Goal: Information Seeking & Learning: Learn about a topic

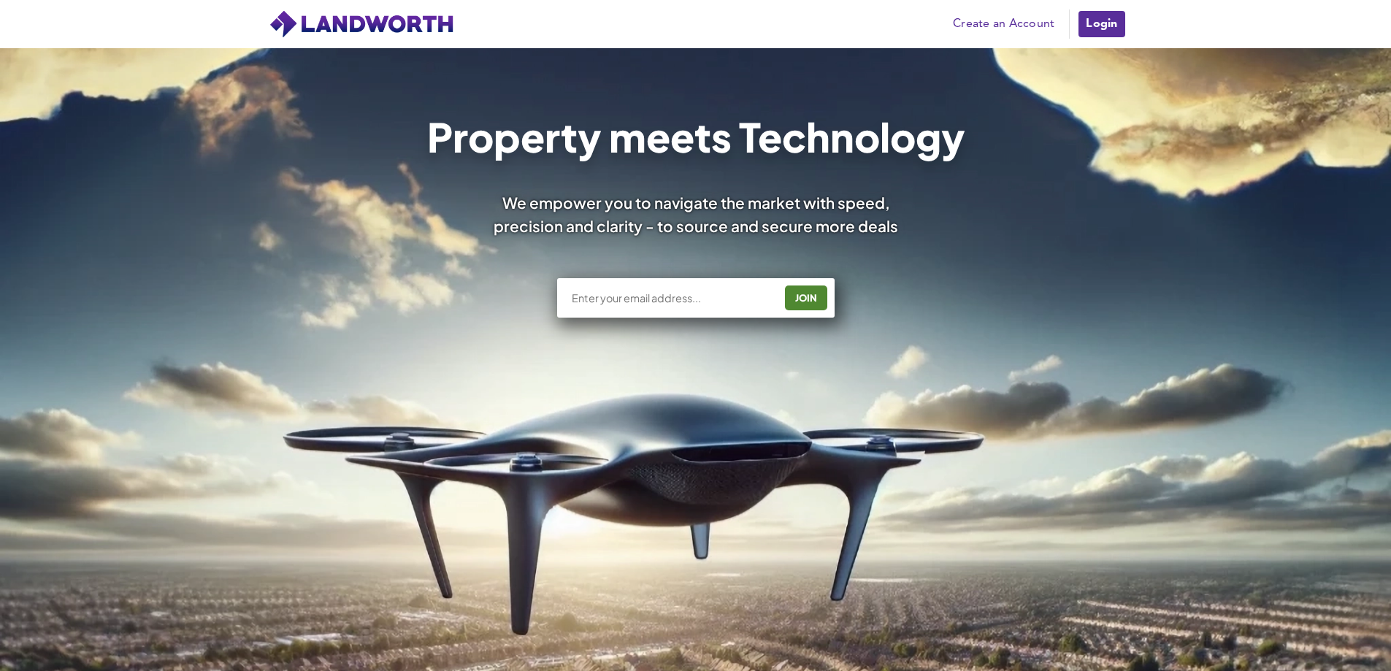
click at [648, 299] on input "text" at bounding box center [672, 298] width 204 height 15
click at [1101, 28] on link "Login" at bounding box center [1101, 23] width 49 height 29
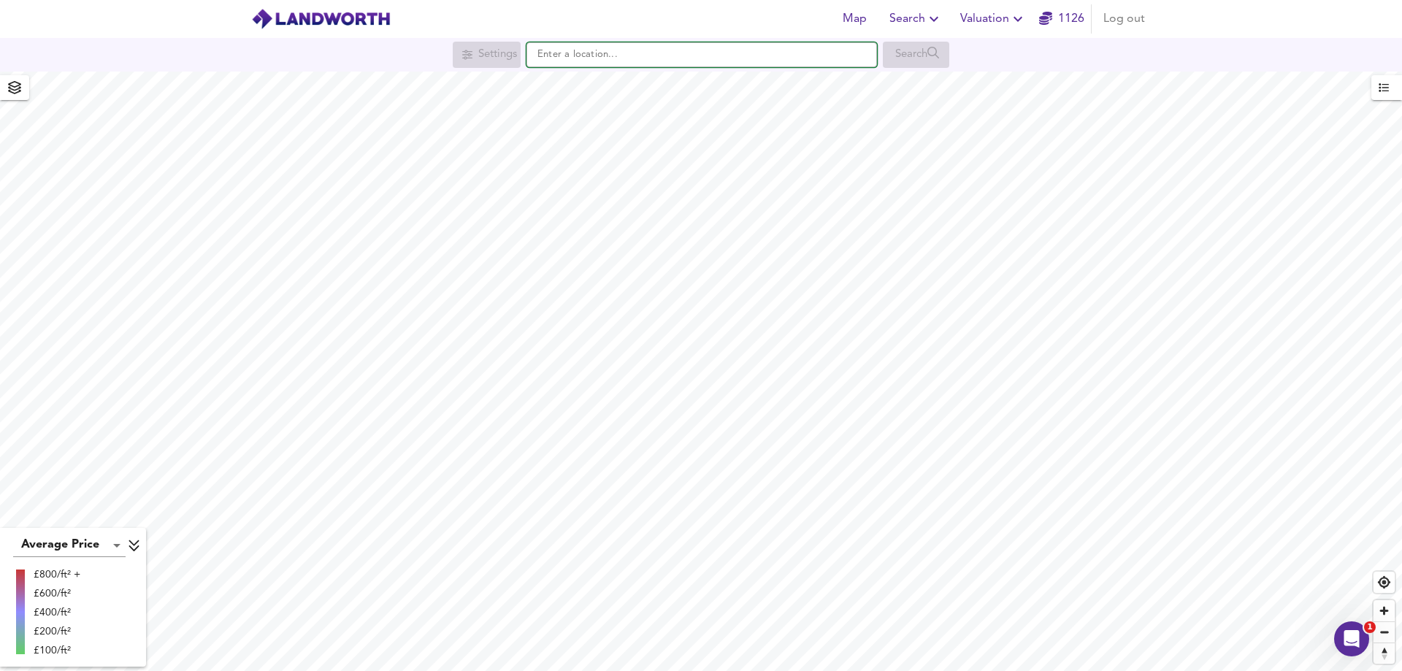
click at [603, 58] on input "text" at bounding box center [702, 54] width 351 height 25
paste input "HX3 6UD"
click at [609, 83] on small "Howcans Ln, [GEOGRAPHIC_DATA], [GEOGRAPHIC_DATA]" at bounding box center [718, 84] width 226 height 9
type input "[STREET_ADDRESS]"
checkbox input "false"
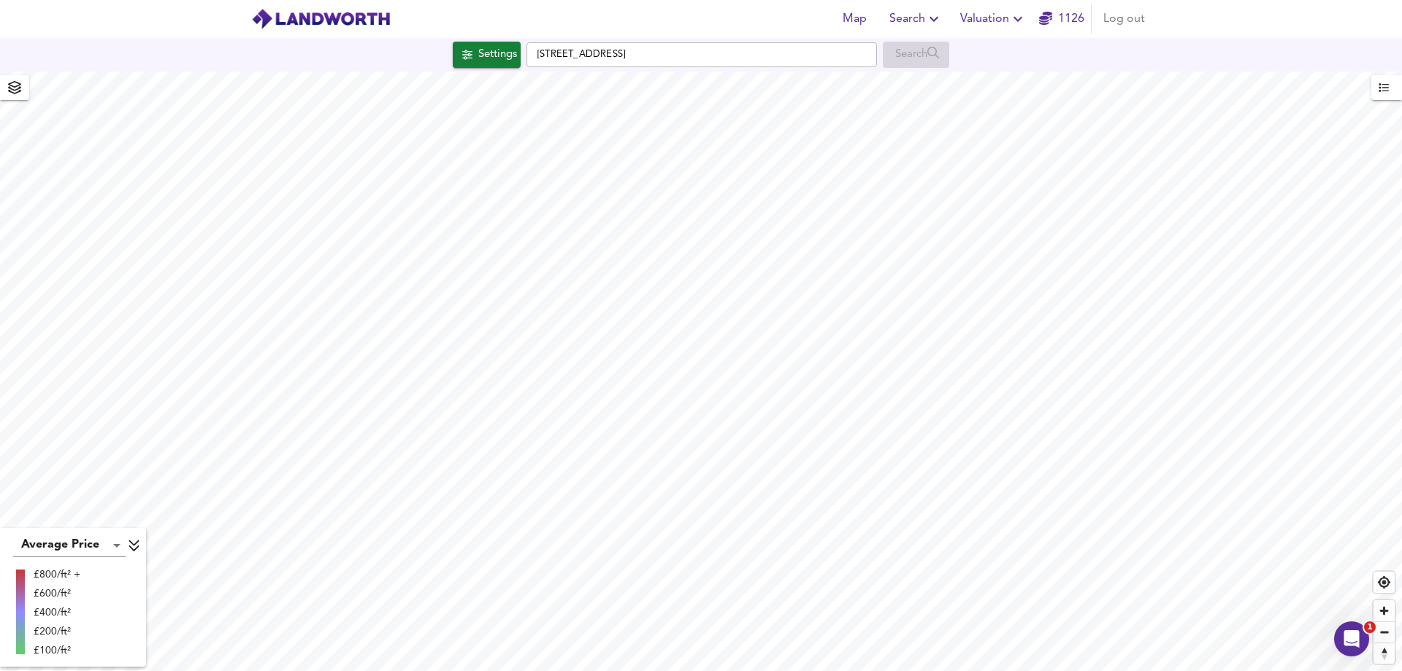
checkbox input "true"
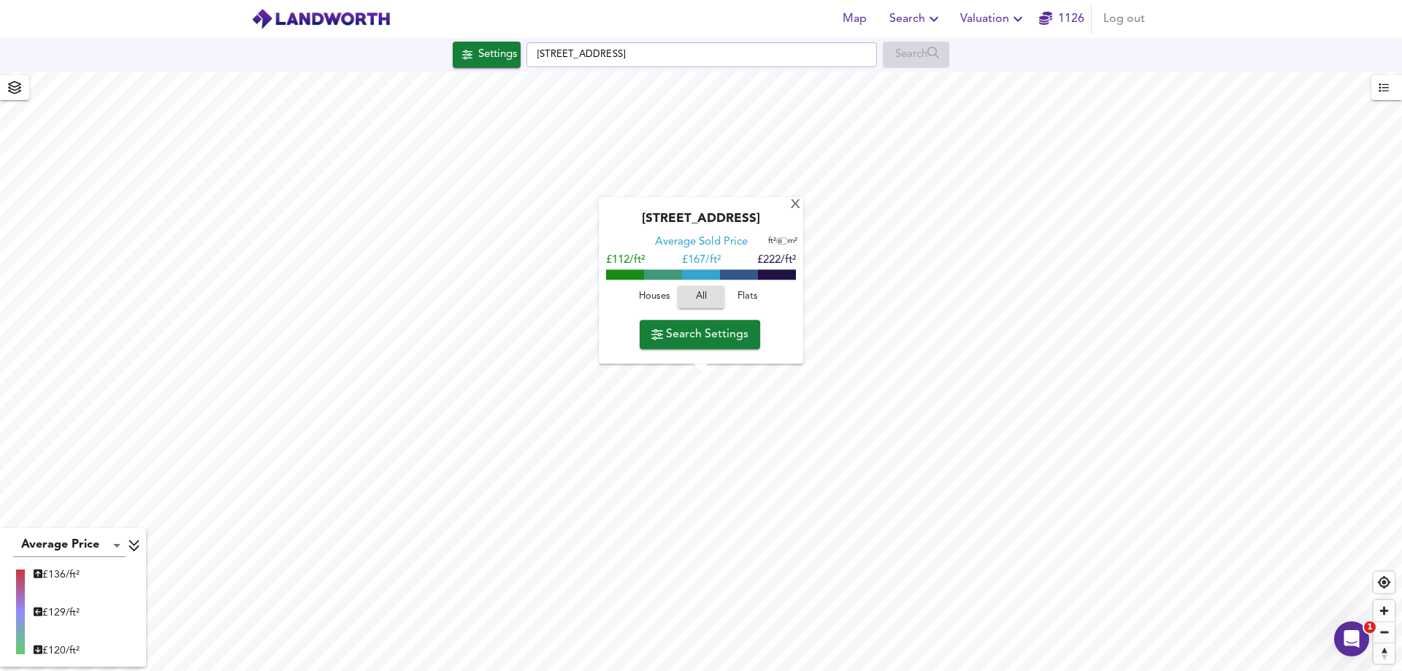
click at [654, 299] on span "Houses" at bounding box center [654, 297] width 39 height 17
click at [699, 298] on span "All" at bounding box center [700, 297] width 39 height 17
click at [662, 302] on span "Houses" at bounding box center [654, 297] width 39 height 17
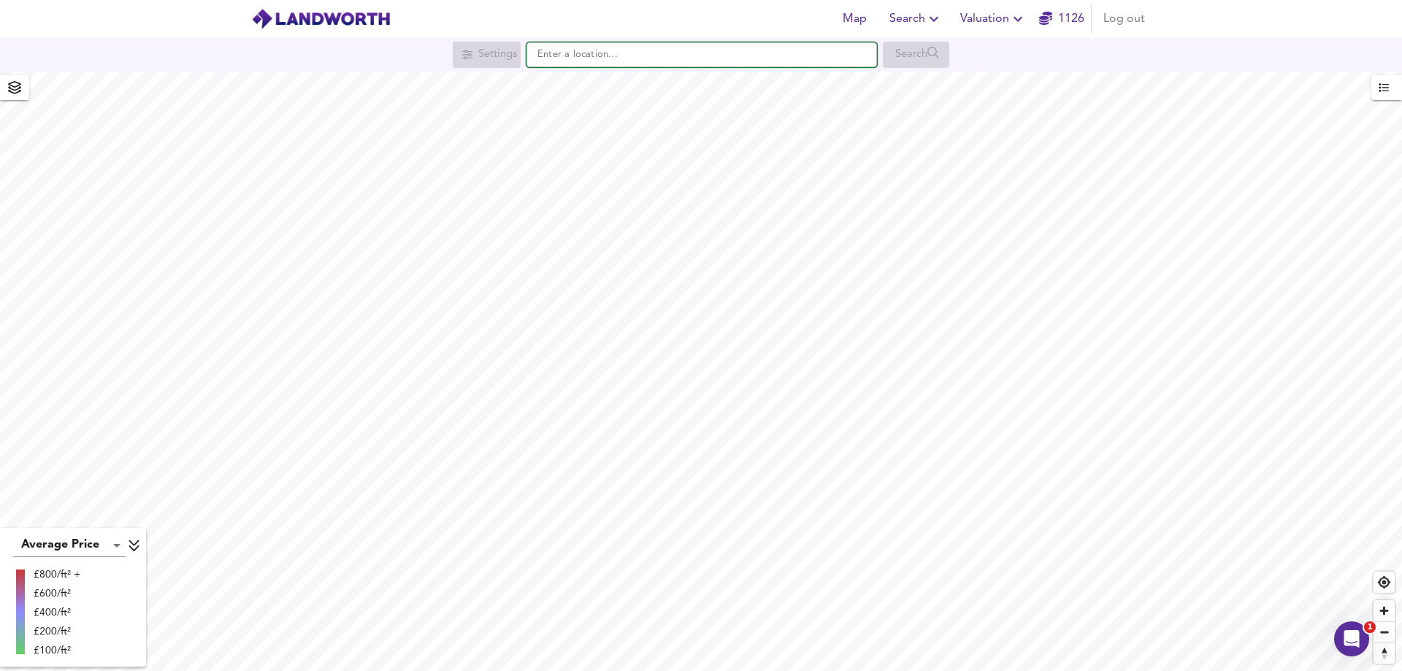
click at [664, 65] on input "text" at bounding box center [702, 54] width 351 height 25
paste input "WD7 8LD"
type input "Watford Road, Radlett WD7 8LD"
click at [689, 76] on div "WD7 8LD Watford Road, Radlett" at bounding box center [670, 83] width 226 height 15
checkbox input "false"
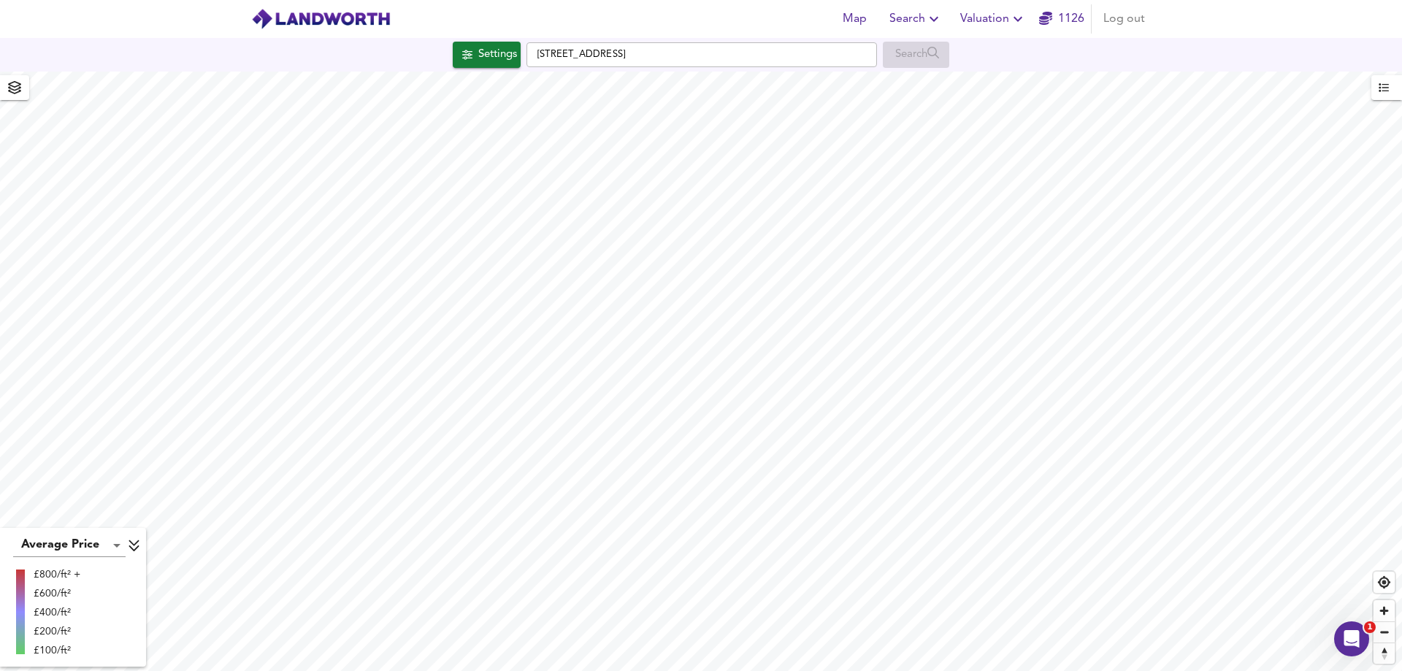
checkbox input "true"
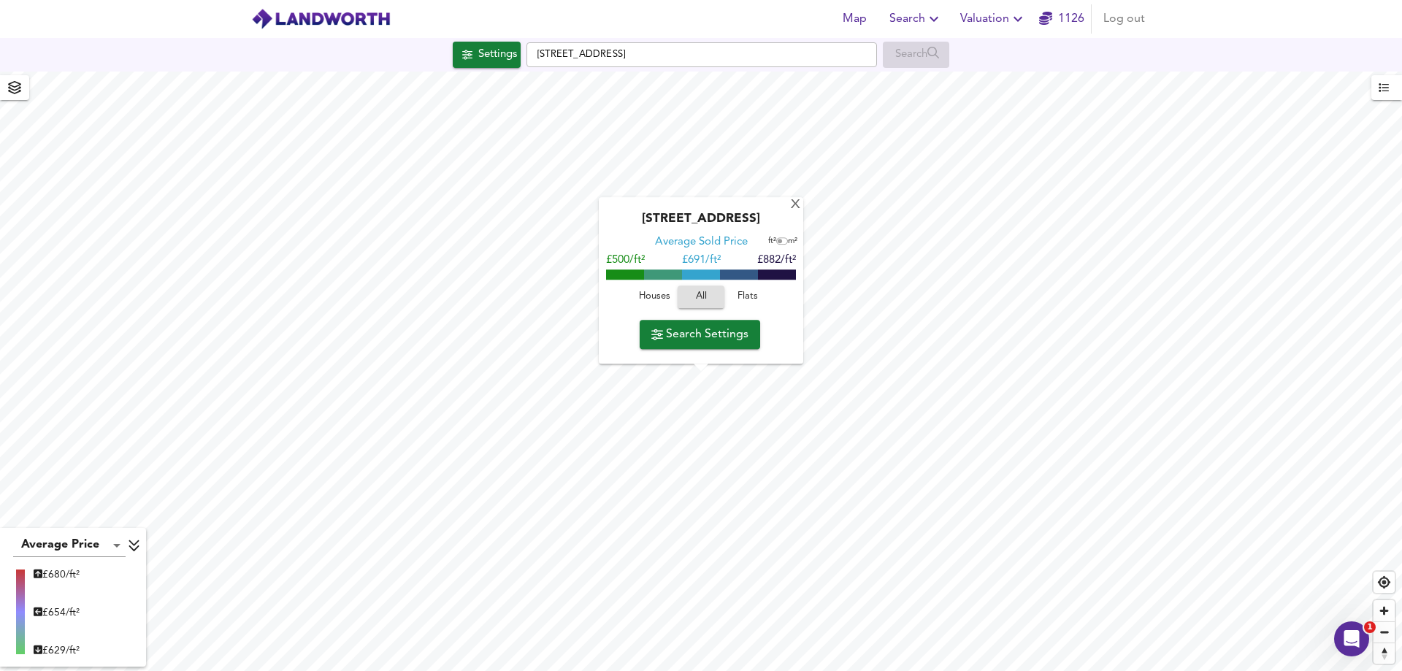
click at [744, 299] on span "Flats" at bounding box center [747, 297] width 39 height 17
